Goal: Task Accomplishment & Management: Manage account settings

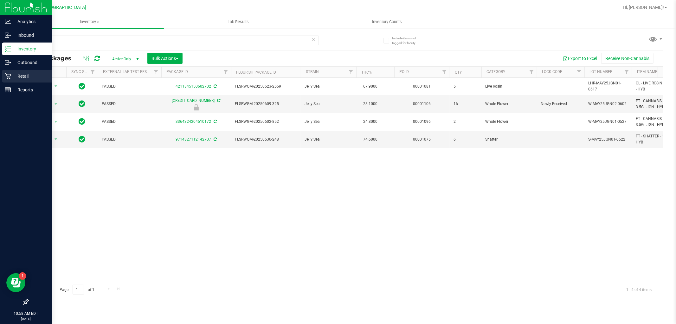
click at [18, 71] on div "Retail" at bounding box center [27, 76] width 50 height 13
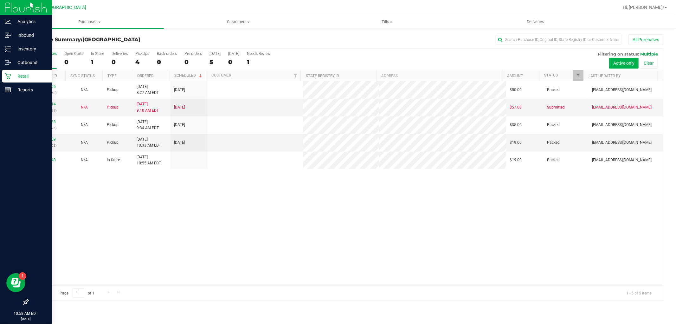
click at [52, 103] on link "12022814" at bounding box center [47, 104] width 18 height 4
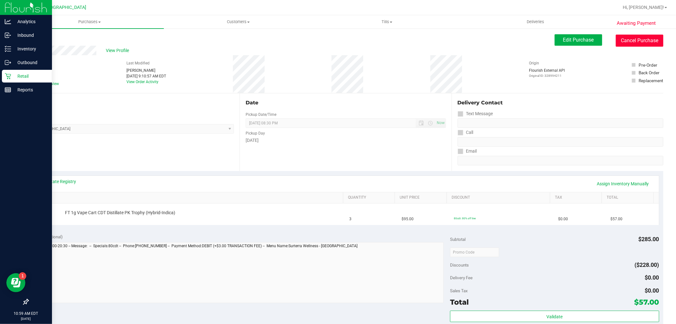
click at [635, 39] on button "Cancel Purchase" at bounding box center [640, 41] width 48 height 12
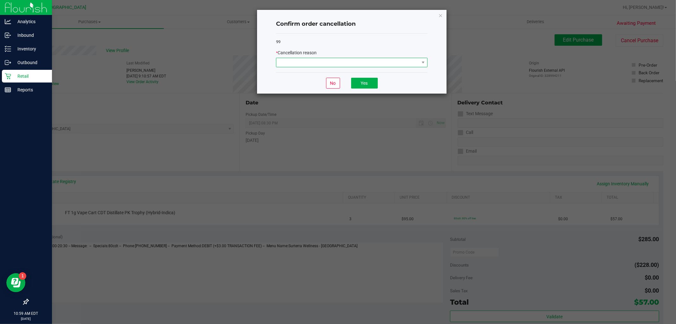
click at [316, 63] on span at bounding box center [347, 62] width 143 height 9
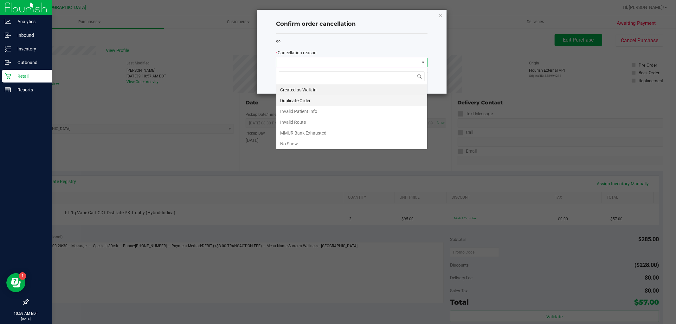
scroll to position [10, 151]
click at [291, 143] on li "No Show" at bounding box center [351, 143] width 151 height 11
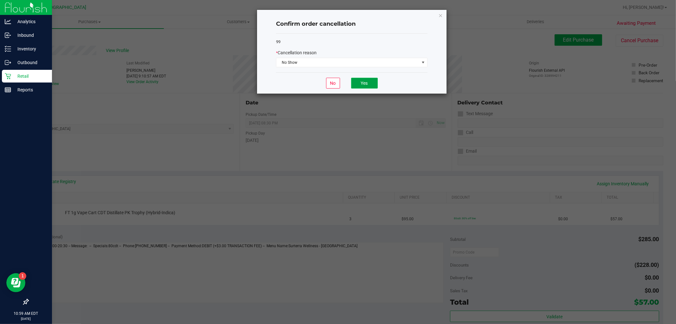
click at [356, 86] on button "Yes" at bounding box center [364, 83] width 27 height 11
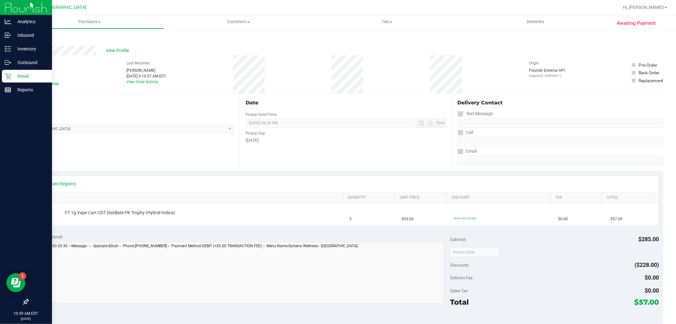
click at [12, 81] on div "Retail" at bounding box center [27, 76] width 50 height 13
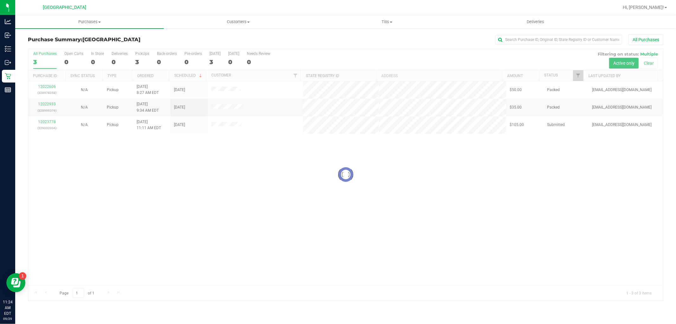
click at [52, 124] on div at bounding box center [345, 174] width 635 height 251
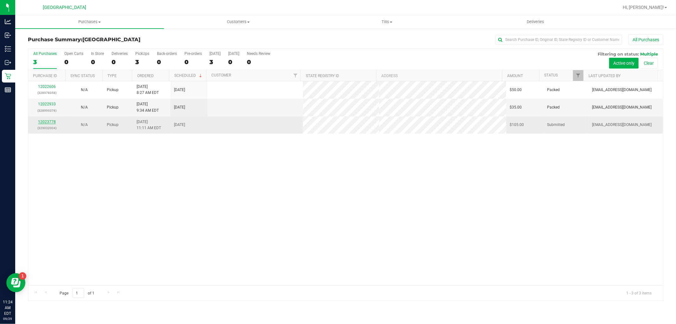
click at [48, 121] on link "12023778" at bounding box center [47, 122] width 18 height 4
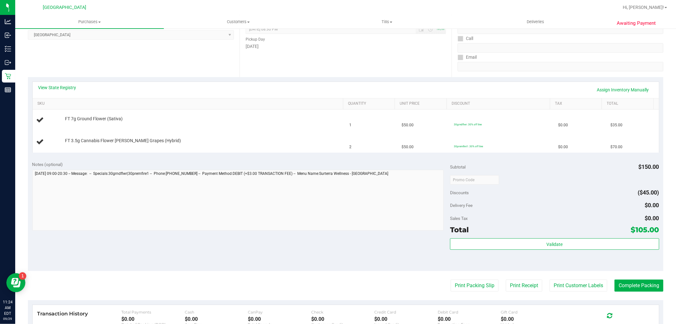
scroll to position [109, 0]
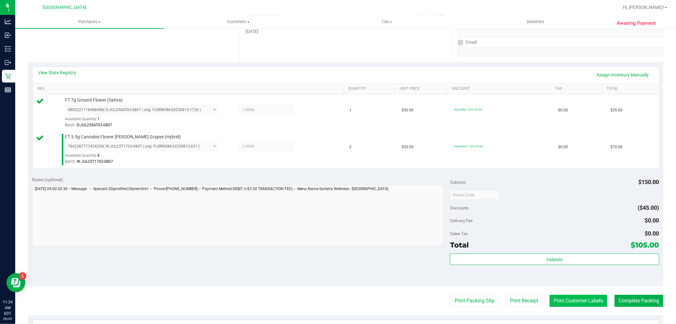
click at [574, 301] on button "Print Customer Labels" at bounding box center [579, 301] width 58 height 12
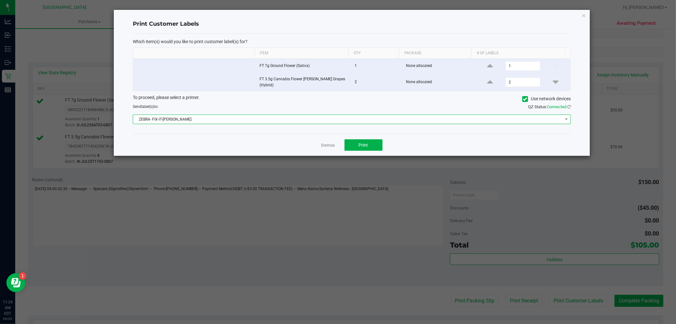
click at [324, 118] on span "ZEBRA- FIX-IT-[PERSON_NAME]" at bounding box center [348, 119] width 430 height 9
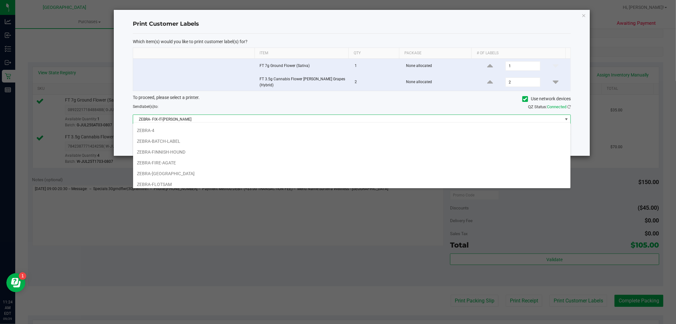
scroll to position [21, 0]
click at [179, 161] on li "ZEBRA-FIRE-AGATE" at bounding box center [351, 162] width 437 height 11
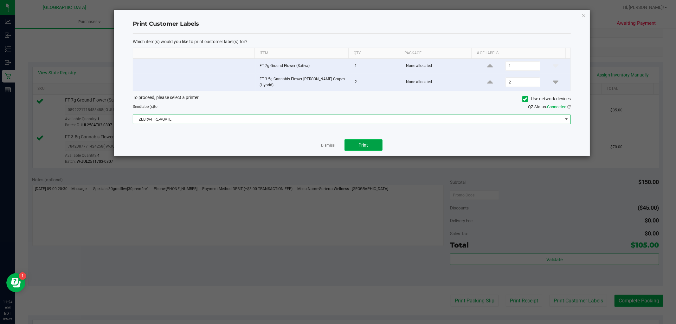
click at [362, 139] on button "Print" at bounding box center [364, 144] width 38 height 11
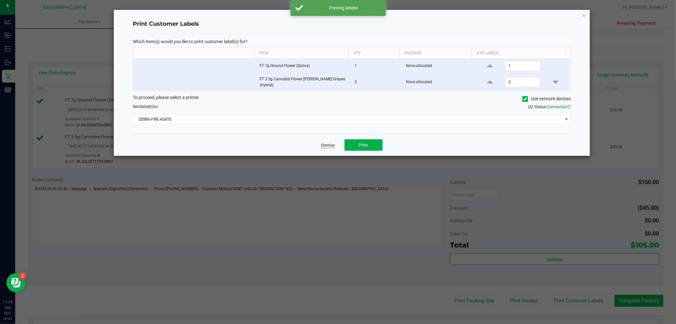
click at [327, 143] on link "Dismiss" at bounding box center [328, 145] width 14 height 5
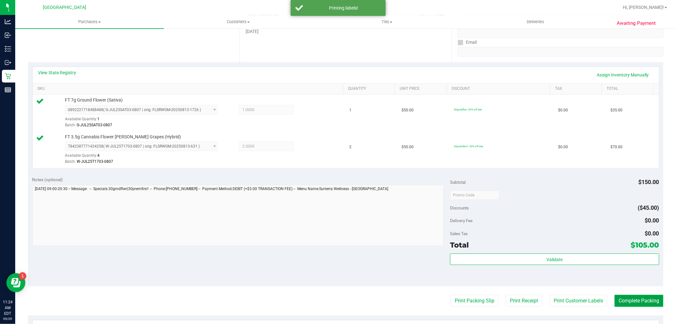
click at [630, 303] on button "Complete Packing" at bounding box center [639, 301] width 49 height 12
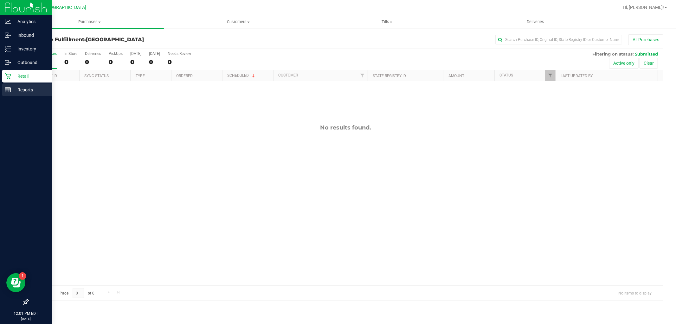
click at [8, 89] on line at bounding box center [8, 89] width 6 height 0
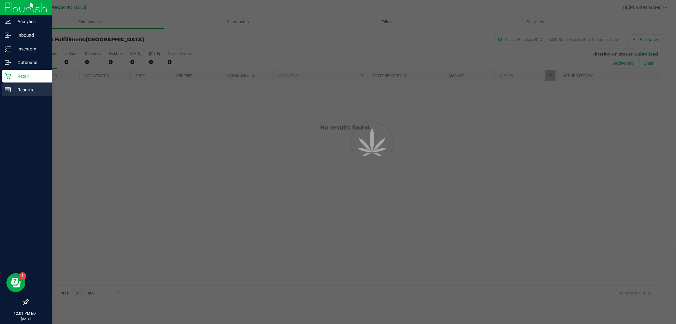
click at [11, 90] on p "Reports" at bounding box center [30, 90] width 38 height 8
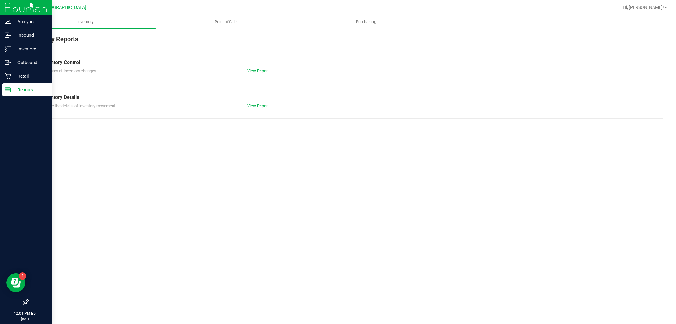
click at [237, 23] on span "Point of Sale" at bounding box center [225, 22] width 39 height 6
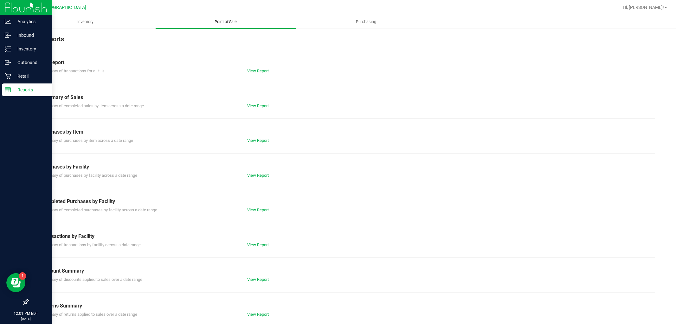
scroll to position [10, 0]
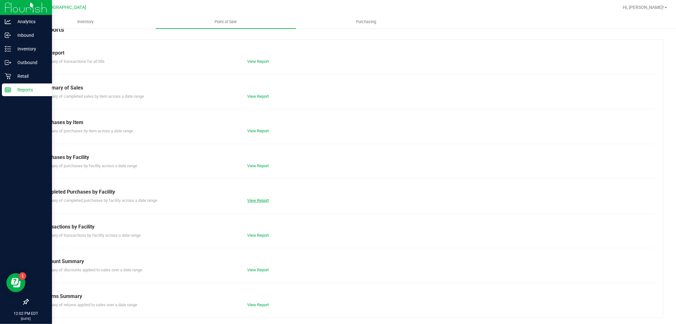
click at [267, 200] on link "View Report" at bounding box center [258, 200] width 22 height 5
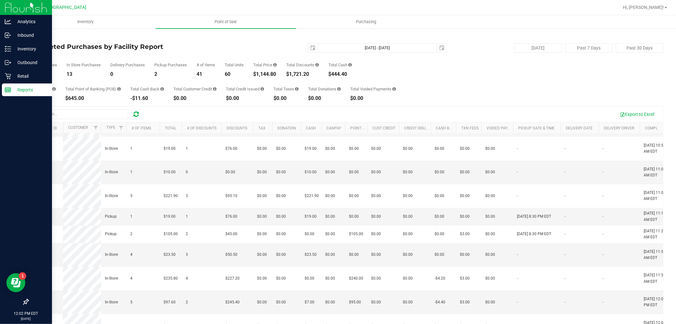
scroll to position [36, 0]
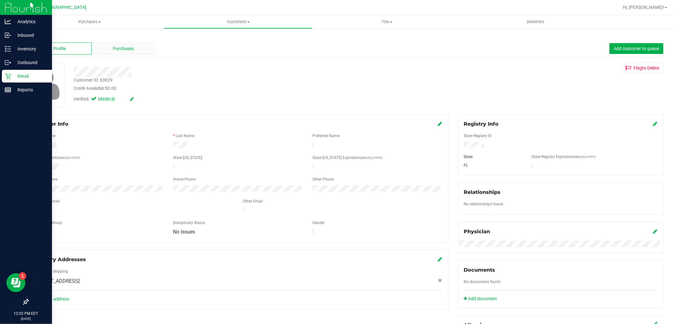
click at [128, 46] on span "Purchases" at bounding box center [123, 48] width 21 height 7
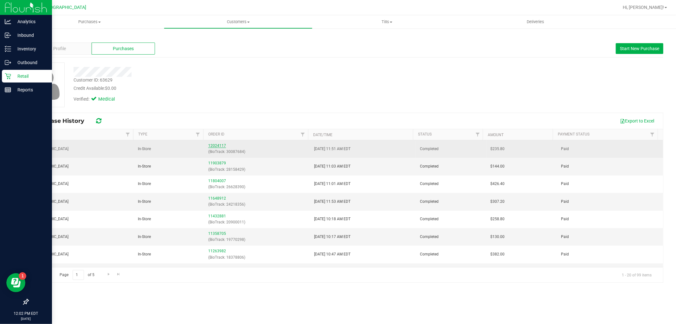
click at [216, 146] on link "12024117" at bounding box center [217, 145] width 18 height 4
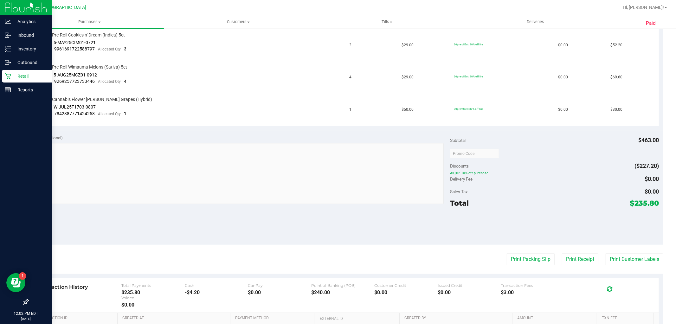
scroll to position [308, 0]
